Goal: Information Seeking & Learning: Check status

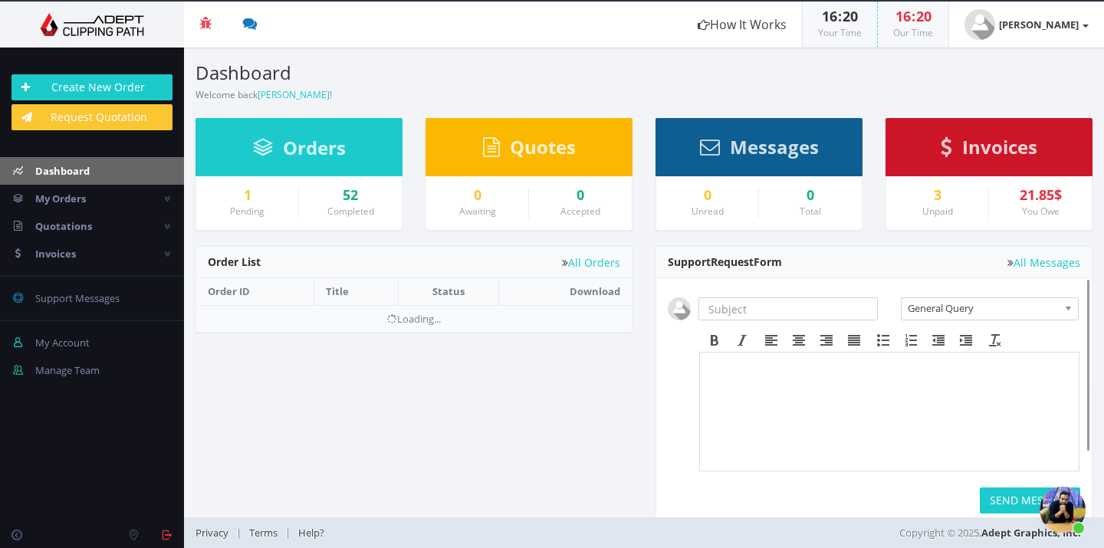
scroll to position [1670, 0]
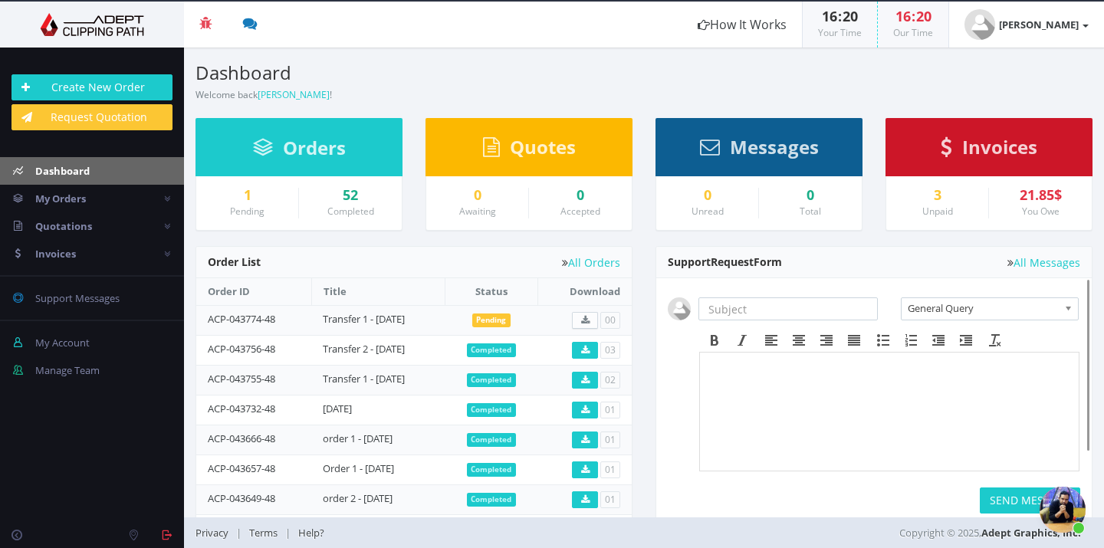
click at [1057, 503] on span "Open chat" at bounding box center [1063, 510] width 46 height 46
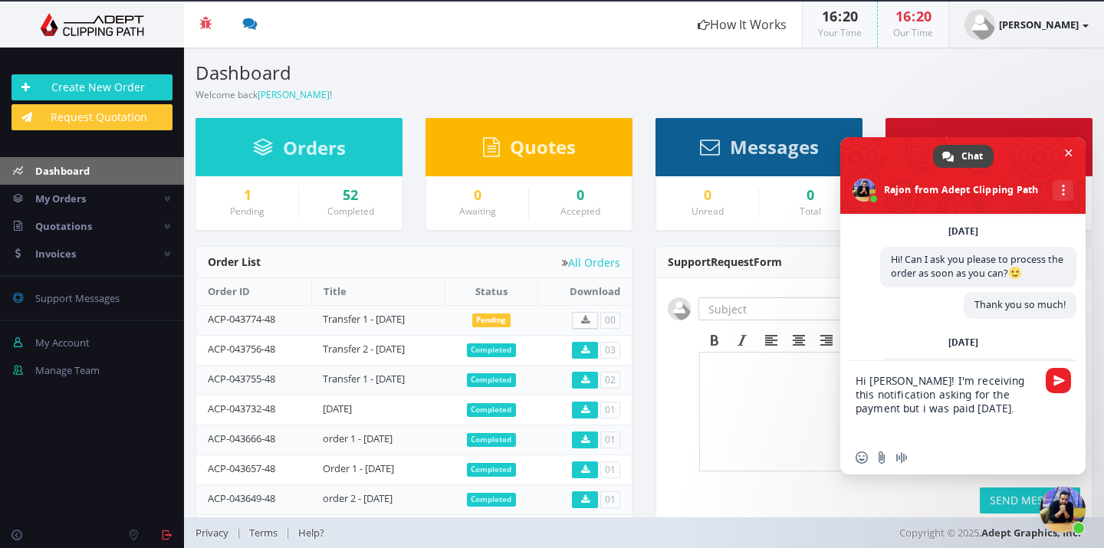
type textarea "Hi [PERSON_NAME]! I'm receiving this notification asking for the payment but i …"
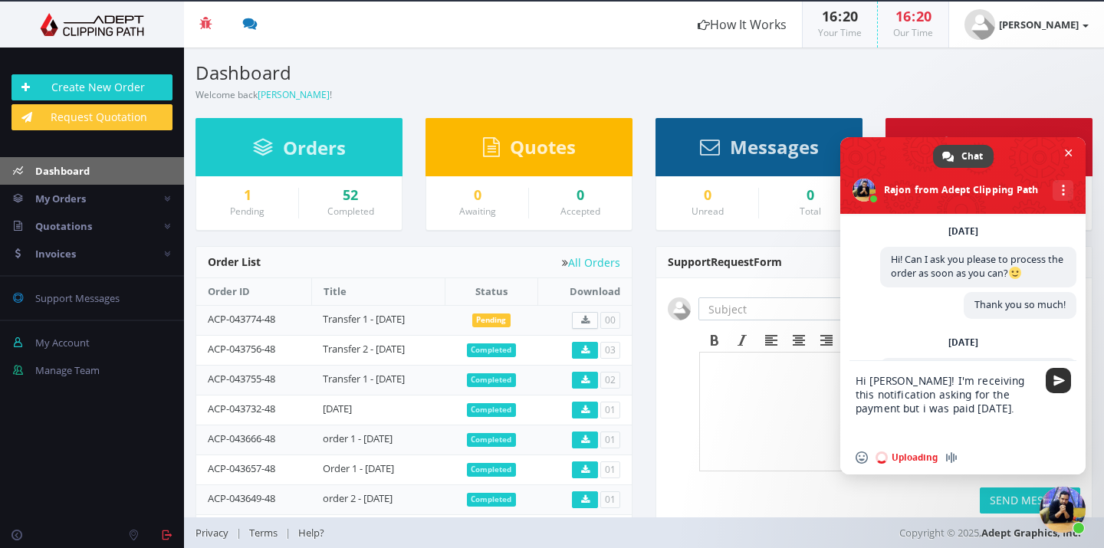
click at [1058, 382] on span "Send" at bounding box center [1060, 381] width 12 height 12
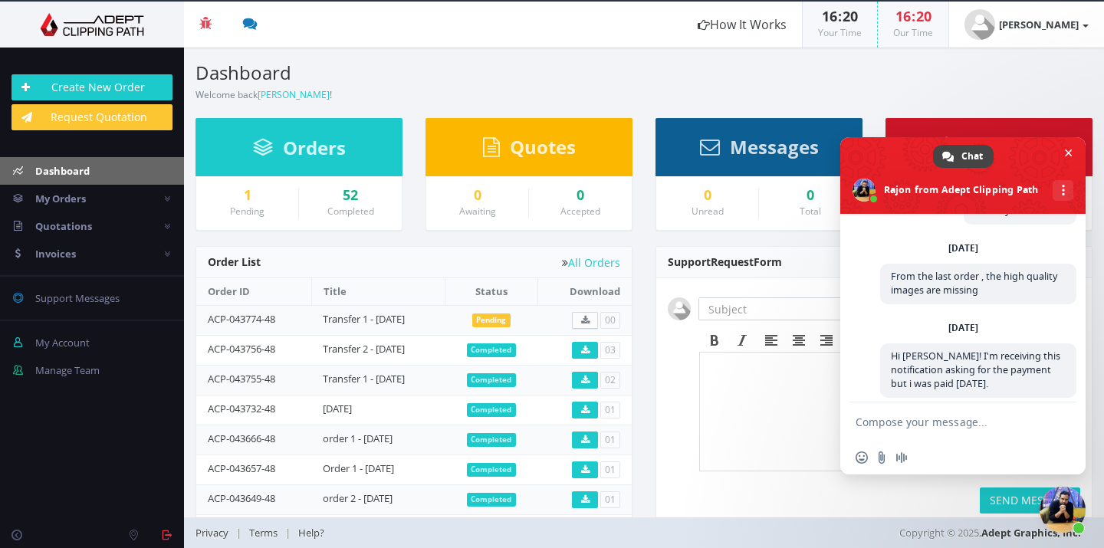
click at [1020, 429] on textarea "Compose your message..." at bounding box center [948, 422] width 184 height 38
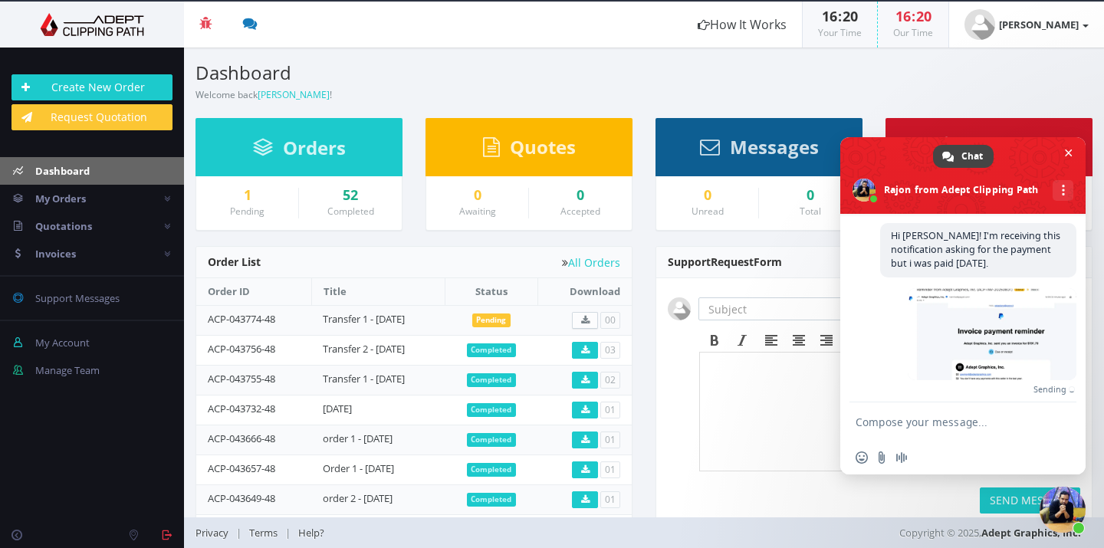
scroll to position [1861, 0]
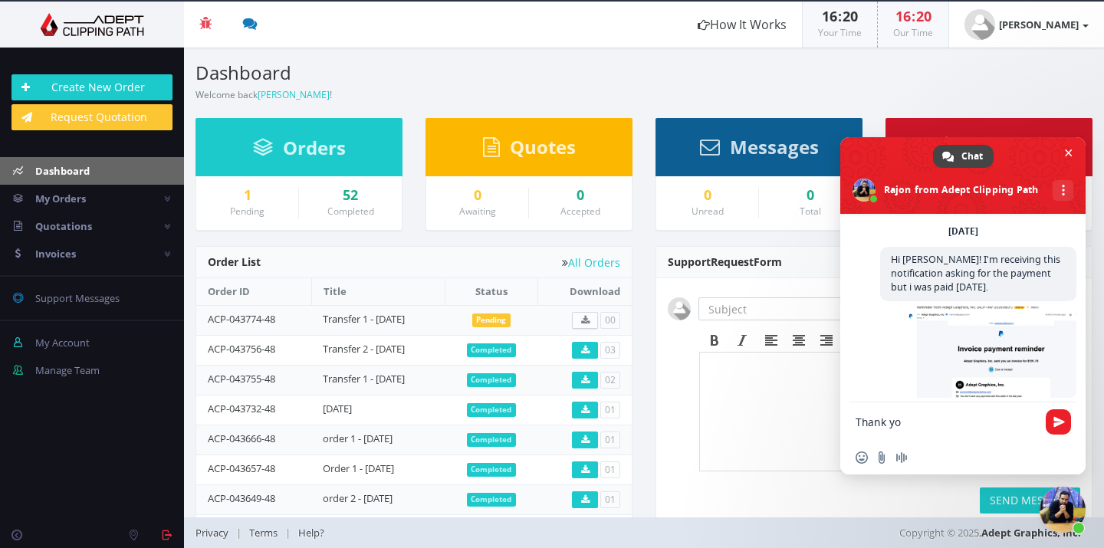
type textarea "Thank you"
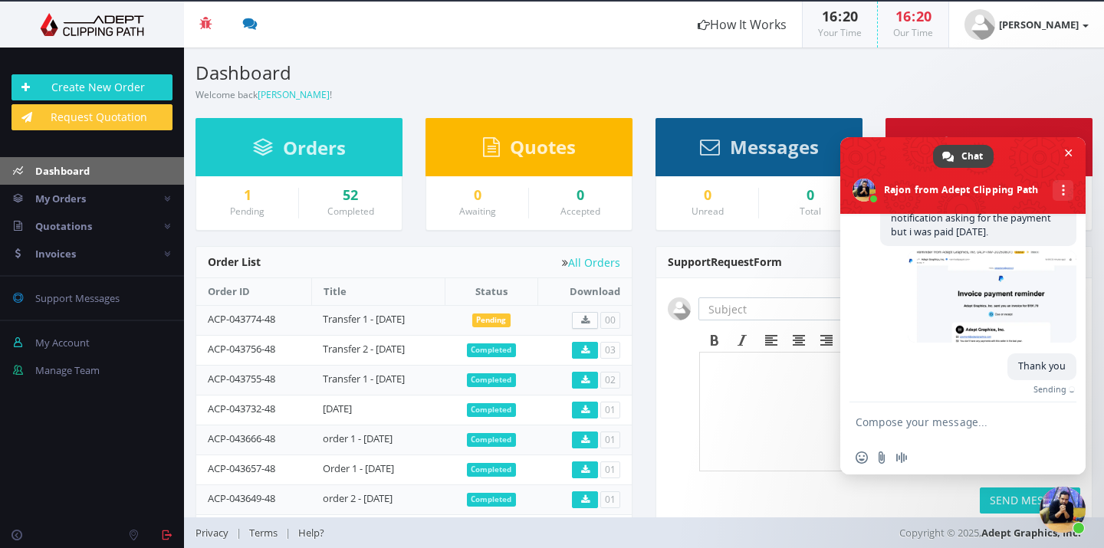
scroll to position [1892, 0]
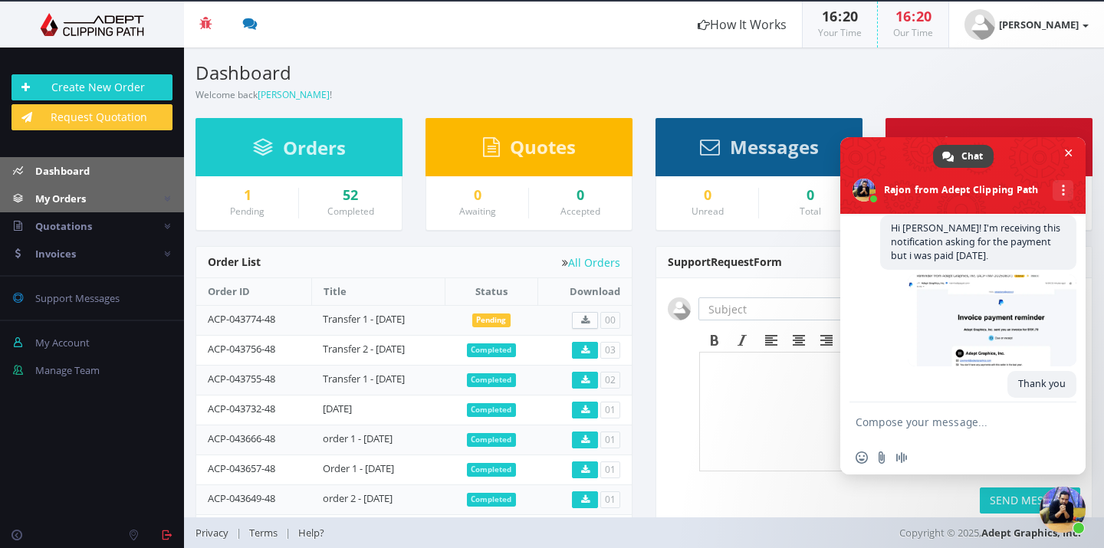
click at [67, 205] on link "My Orders" at bounding box center [92, 199] width 184 height 28
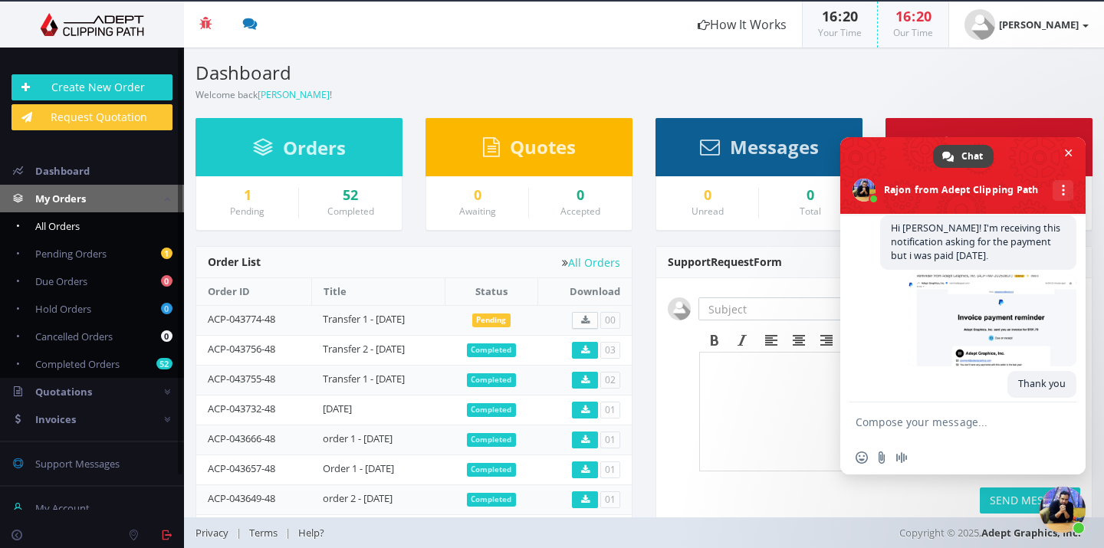
click at [101, 226] on link "All Orders" at bounding box center [92, 226] width 184 height 28
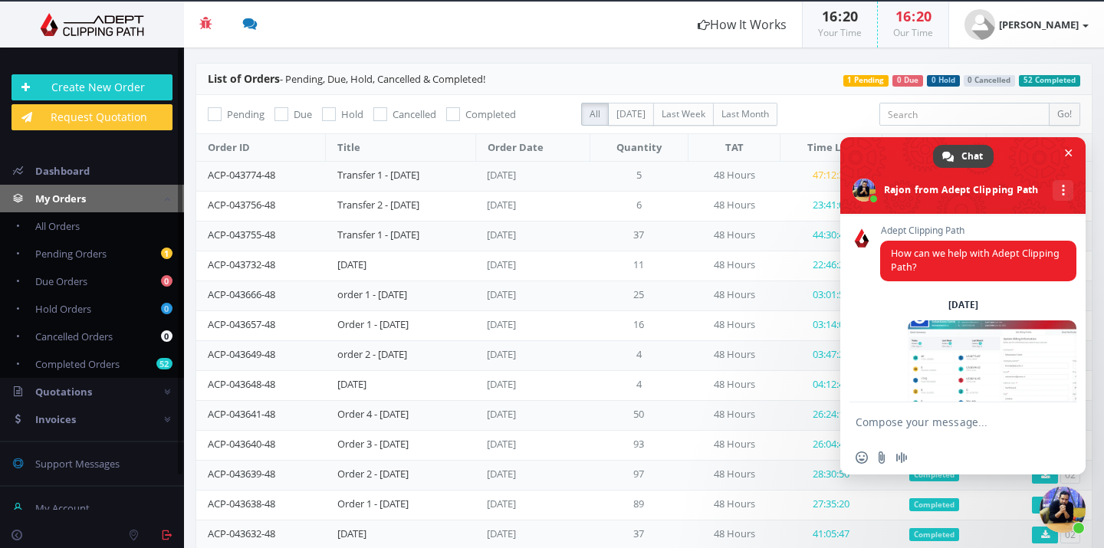
scroll to position [1892, 0]
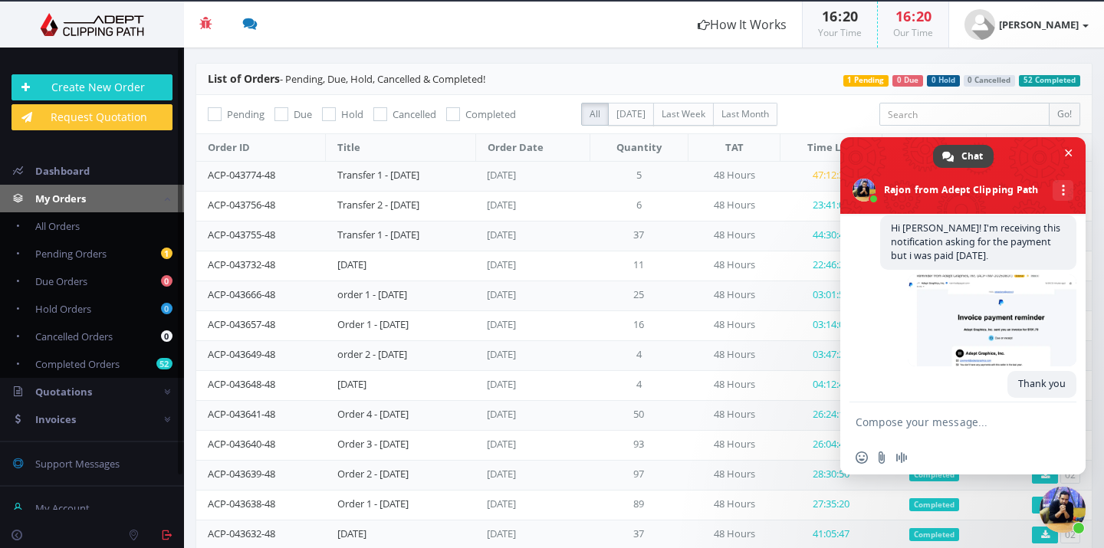
click at [104, 252] on span "Pending Orders" at bounding box center [70, 254] width 71 height 14
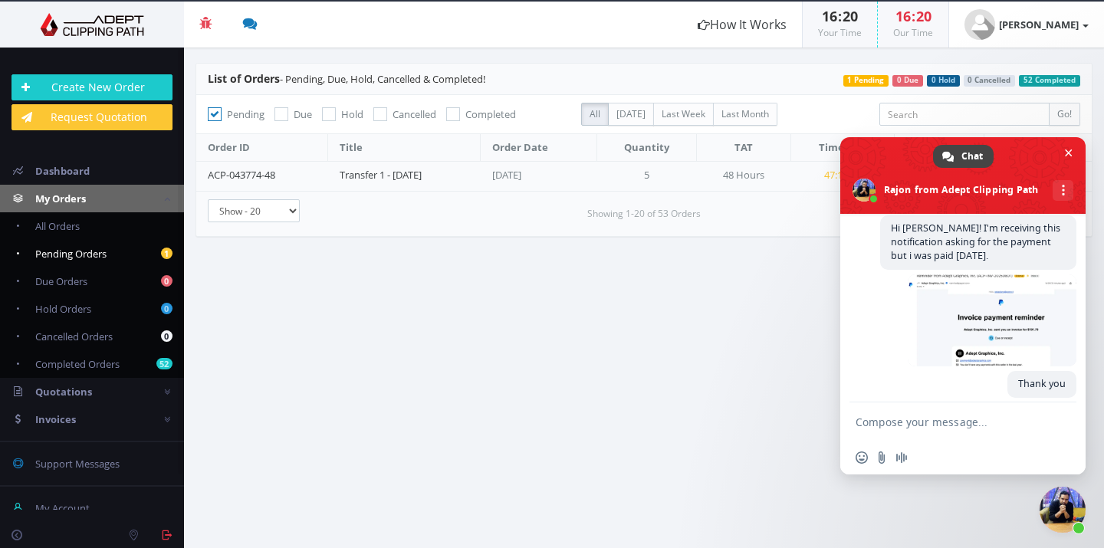
click at [100, 253] on span "Pending Orders" at bounding box center [70, 254] width 71 height 14
click at [100, 227] on link "All Orders" at bounding box center [92, 226] width 184 height 28
checkbox input "false"
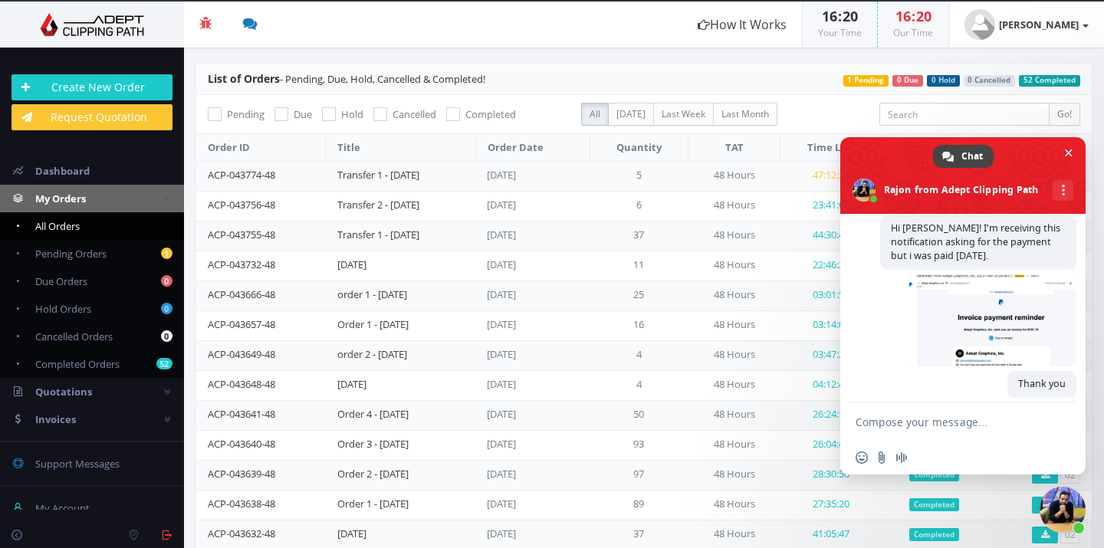
click at [1064, 513] on span "Close chat" at bounding box center [1063, 510] width 46 height 46
